Goal: Information Seeking & Learning: Check status

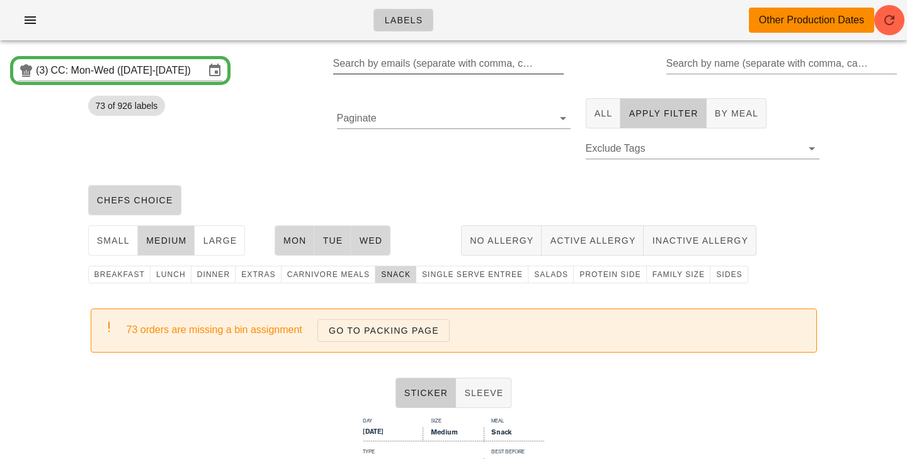
click at [388, 64] on input "Search by emails (separate with comma, can be partial)" at bounding box center [447, 64] width 229 height 20
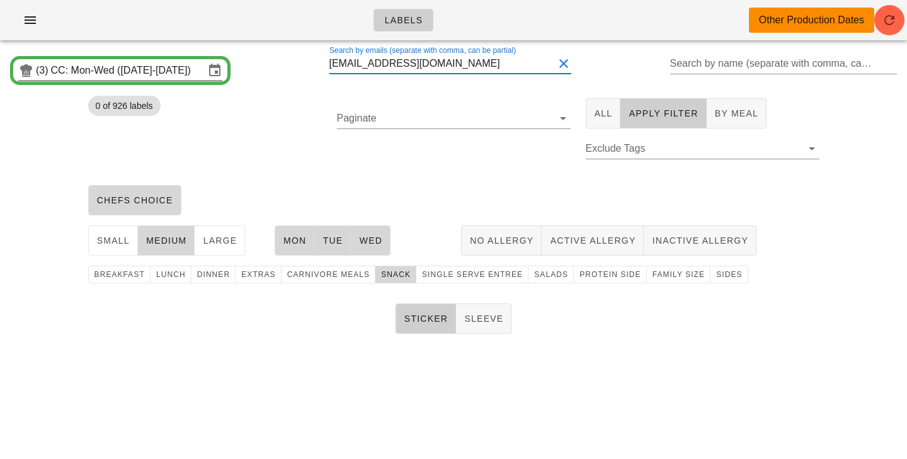
type input "[EMAIL_ADDRESS][DOMAIN_NAME]"
click at [154, 72] on input "CC: Mon-Wed ([DATE]-[DATE])" at bounding box center [128, 70] width 154 height 20
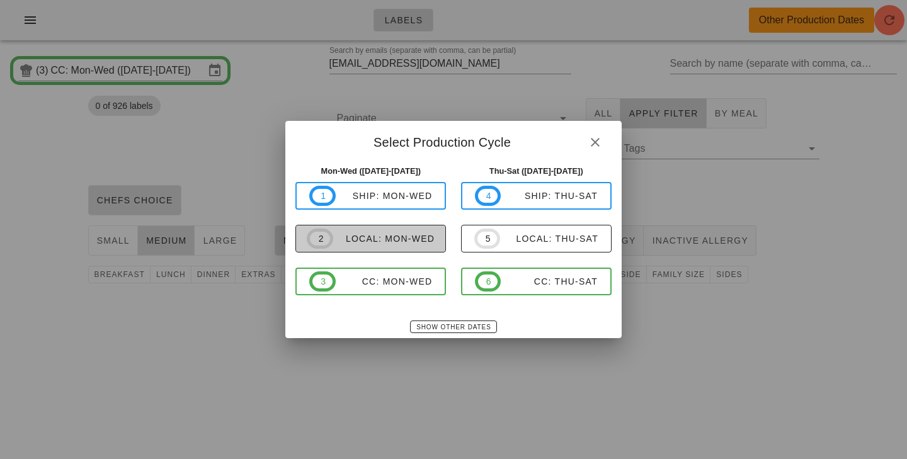
click at [361, 242] on div "local: Mon-Wed" at bounding box center [383, 239] width 101 height 10
type input "local: Mon-Wed ([DATE]-[DATE])"
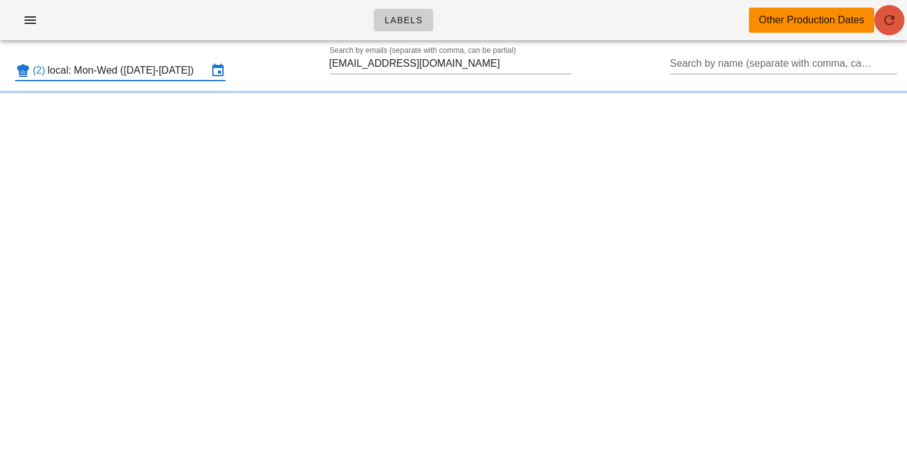
click at [899, 18] on span "button" at bounding box center [889, 20] width 30 height 15
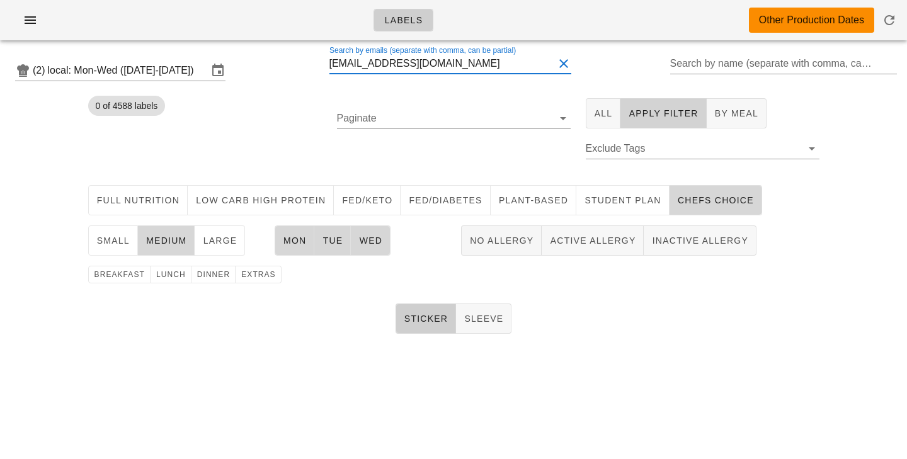
click at [652, 115] on span "Apply Filter" at bounding box center [663, 113] width 70 height 10
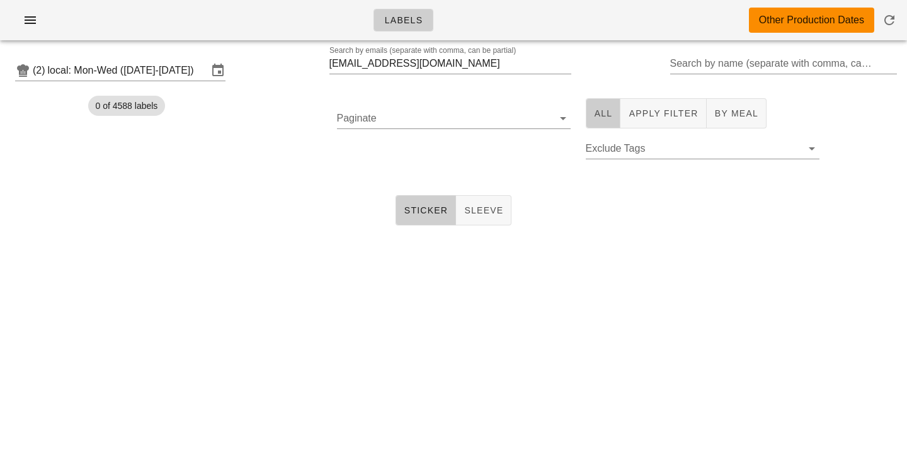
click at [596, 122] on button "All" at bounding box center [603, 113] width 35 height 30
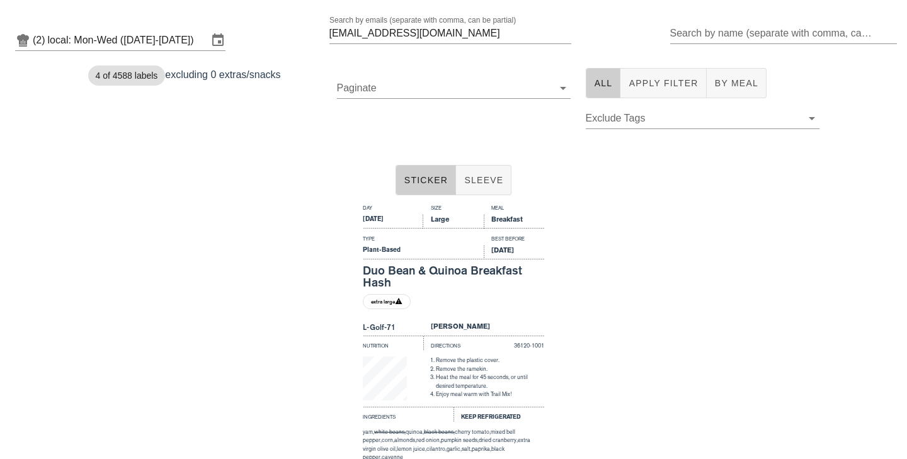
scroll to position [35, 0]
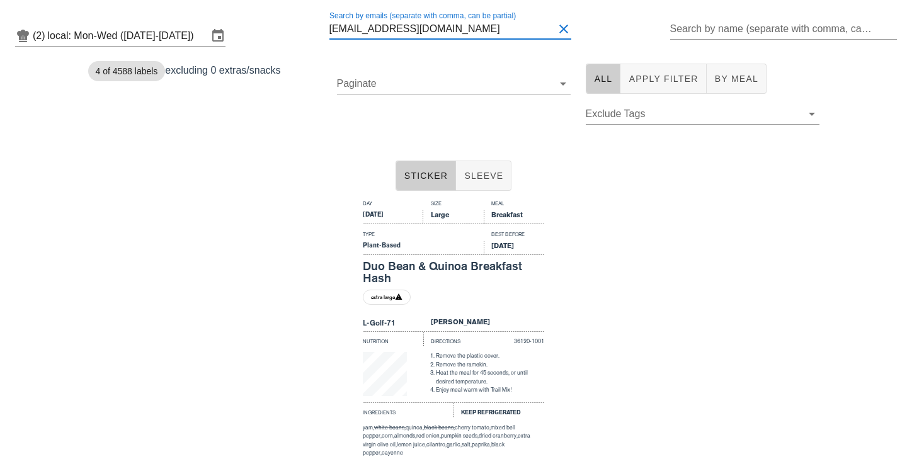
drag, startPoint x: 462, startPoint y: 30, endPoint x: 142, endPoint y: 4, distance: 320.9
click at [329, 19] on input "[EMAIL_ADDRESS][DOMAIN_NAME]" at bounding box center [441, 29] width 225 height 20
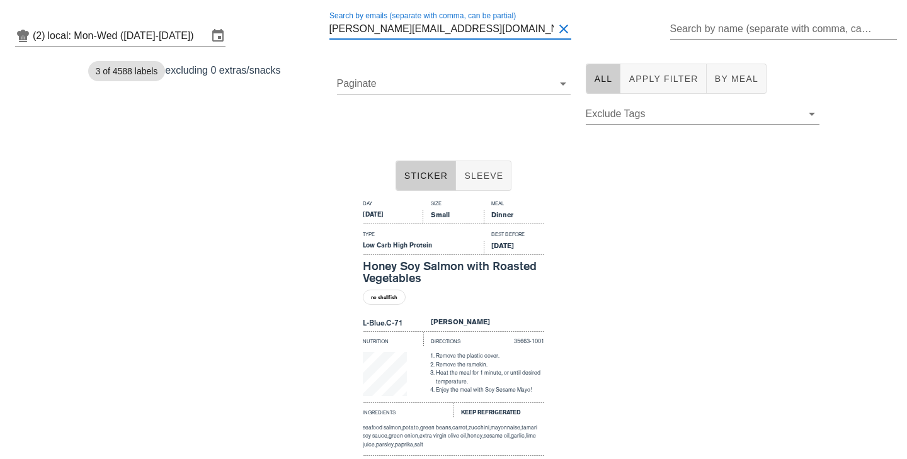
type input "Claudia.aguayosaavedra@gmail.com"
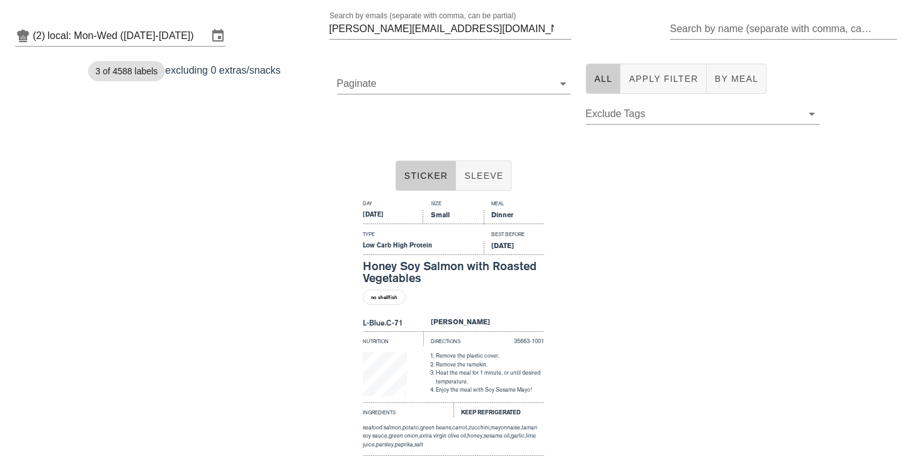
click at [193, 295] on div "Day Size Meal Tuesday Small Dinner Type Best Before Low Carb High Protein Sep 2…" at bounding box center [453, 347] width 907 height 302
